Goal: Find specific page/section: Find specific page/section

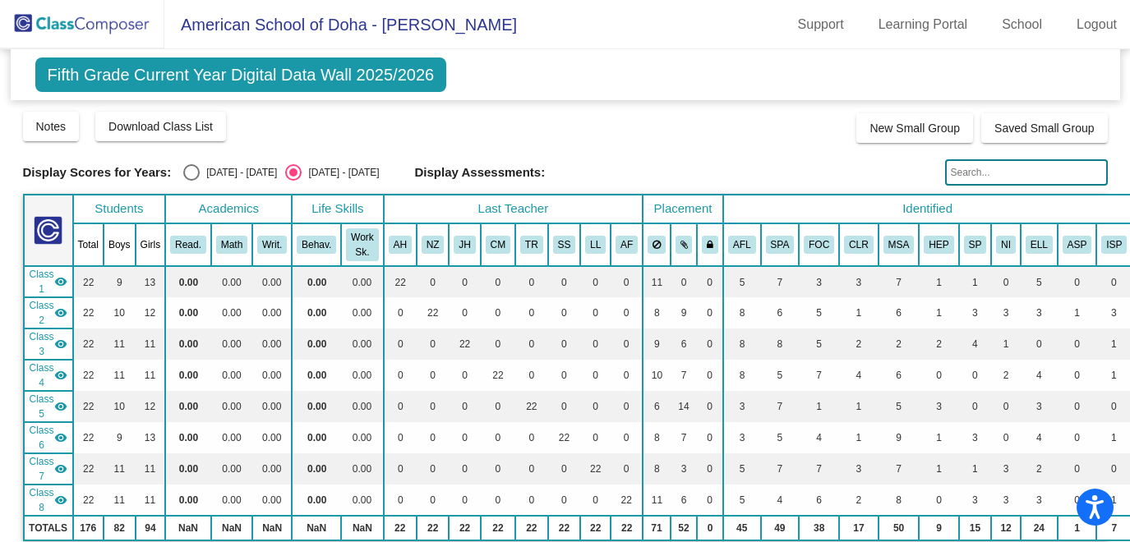
click at [107, 21] on img at bounding box center [82, 24] width 164 height 48
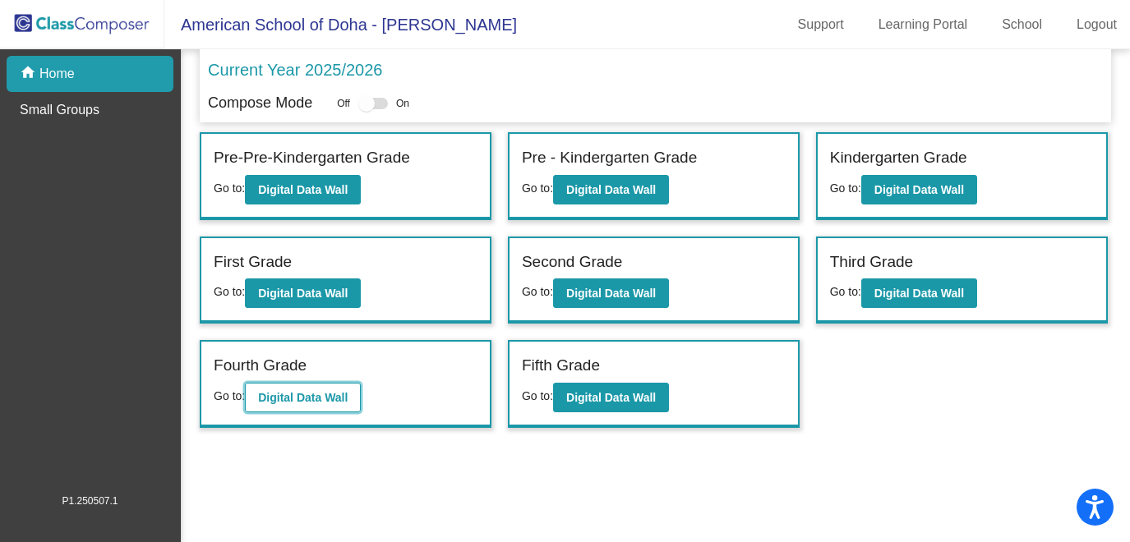
click at [288, 403] on b "Digital Data Wall" at bounding box center [303, 397] width 90 height 13
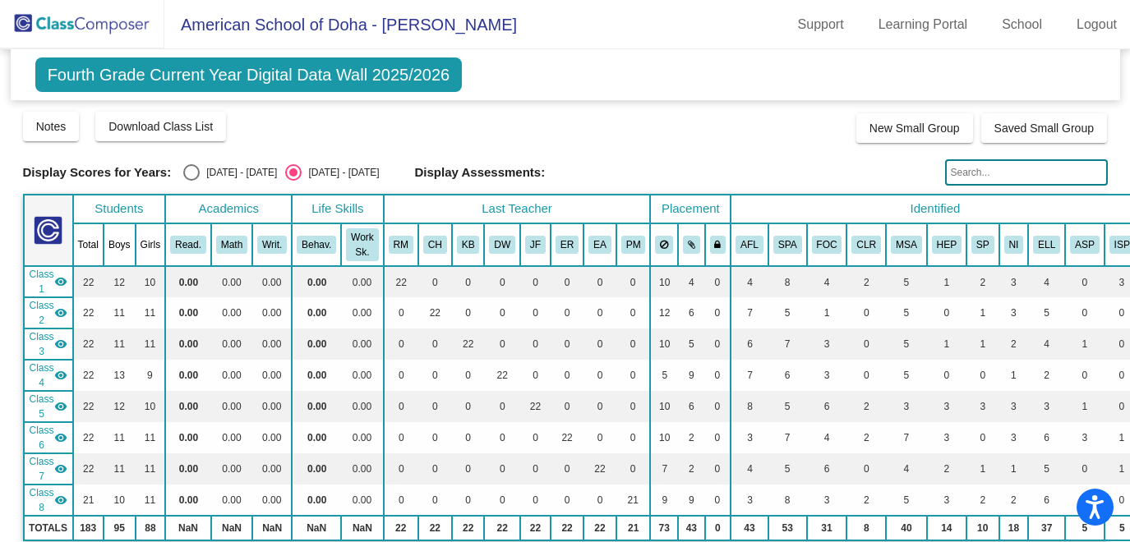
click at [49, 25] on img at bounding box center [82, 24] width 164 height 48
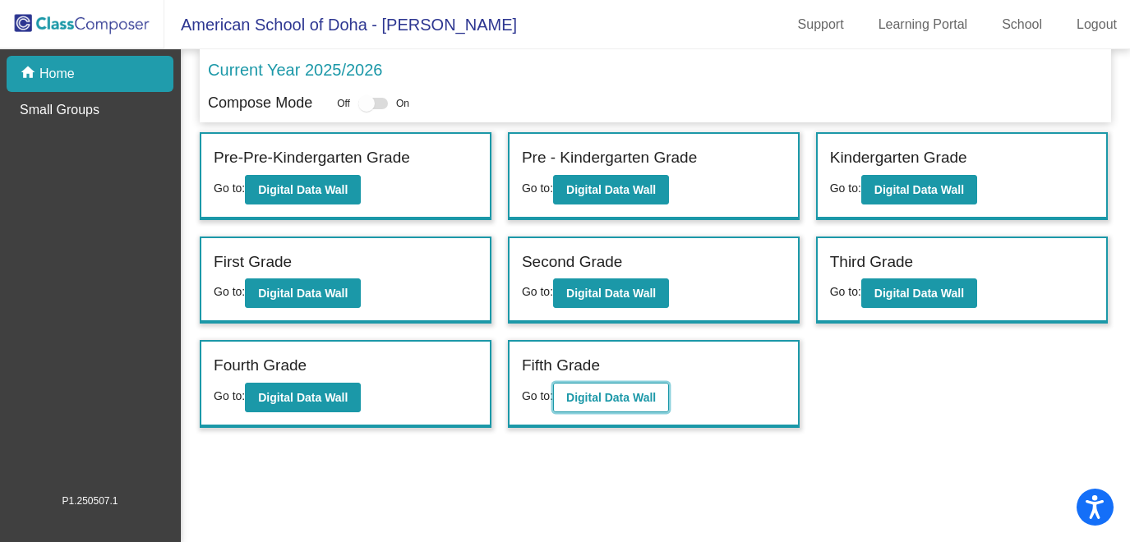
click at [625, 408] on button "Digital Data Wall" at bounding box center [611, 398] width 116 height 30
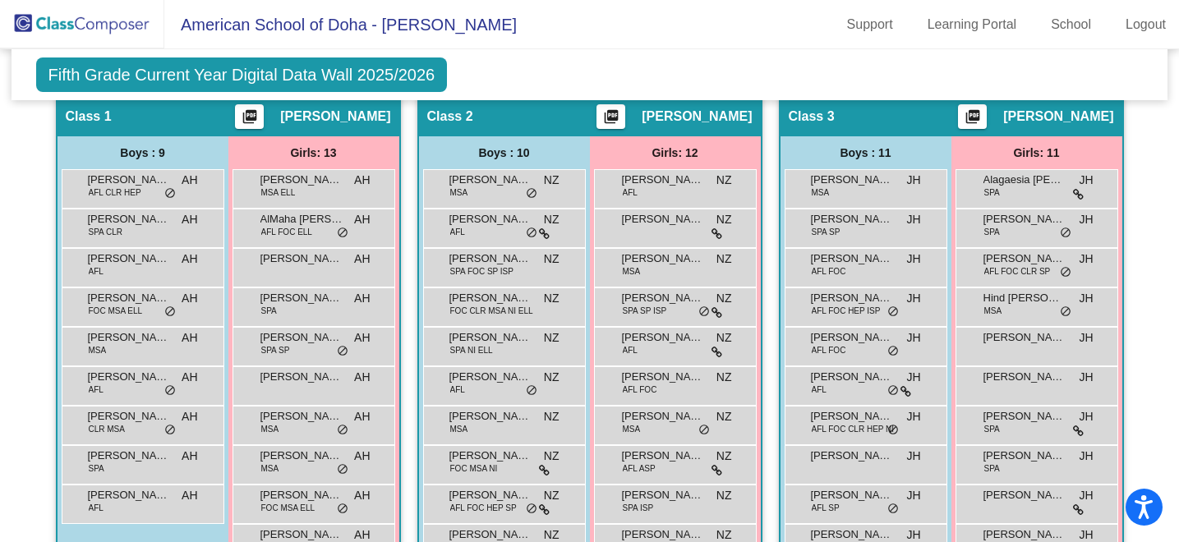
scroll to position [496, 0]
